Goal: Find specific page/section: Find specific page/section

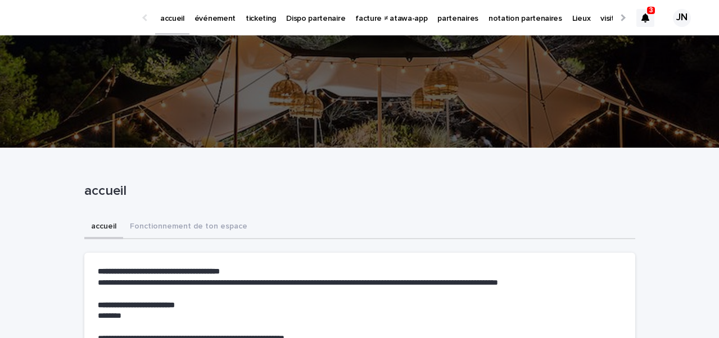
click at [221, 18] on p "événement" at bounding box center [214, 12] width 41 height 24
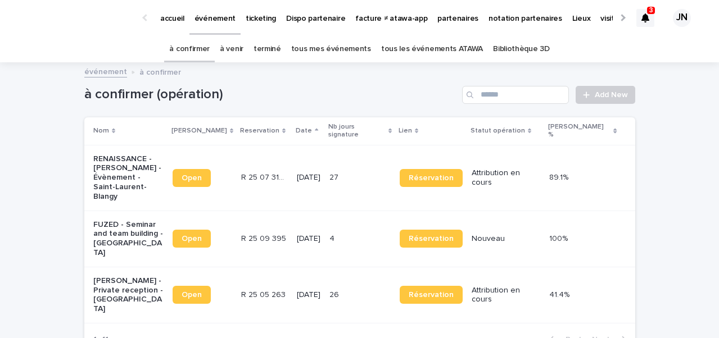
click at [250, 232] on p "R 25 09 395" at bounding box center [264, 238] width 47 height 12
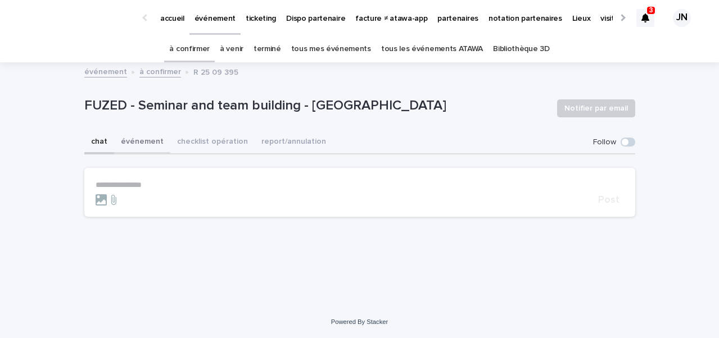
click at [133, 147] on button "événement" at bounding box center [142, 143] width 56 height 24
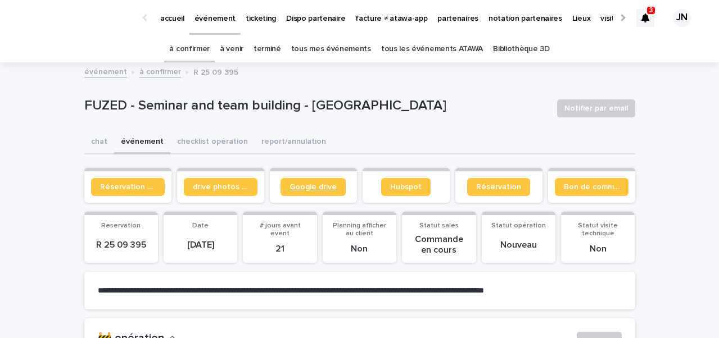
click at [322, 190] on span "Google drive" at bounding box center [312, 187] width 47 height 8
click at [101, 137] on button "chat" at bounding box center [99, 143] width 30 height 24
